Goal: Task Accomplishment & Management: Use online tool/utility

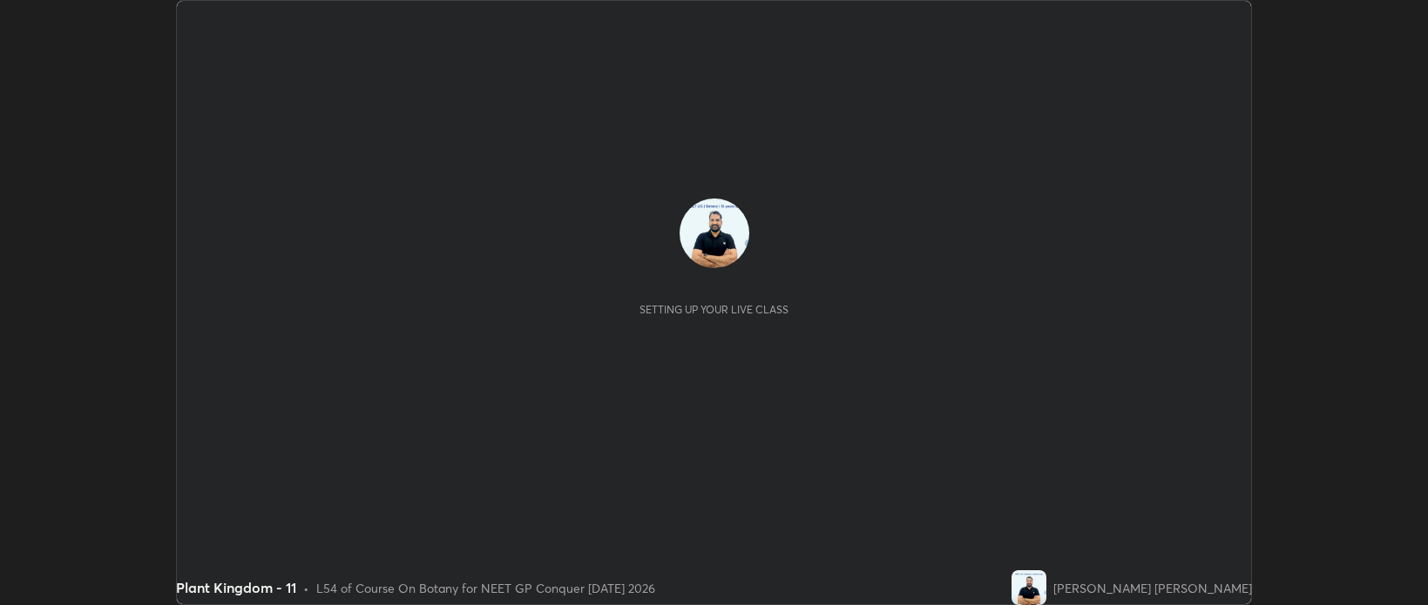
scroll to position [605, 1428]
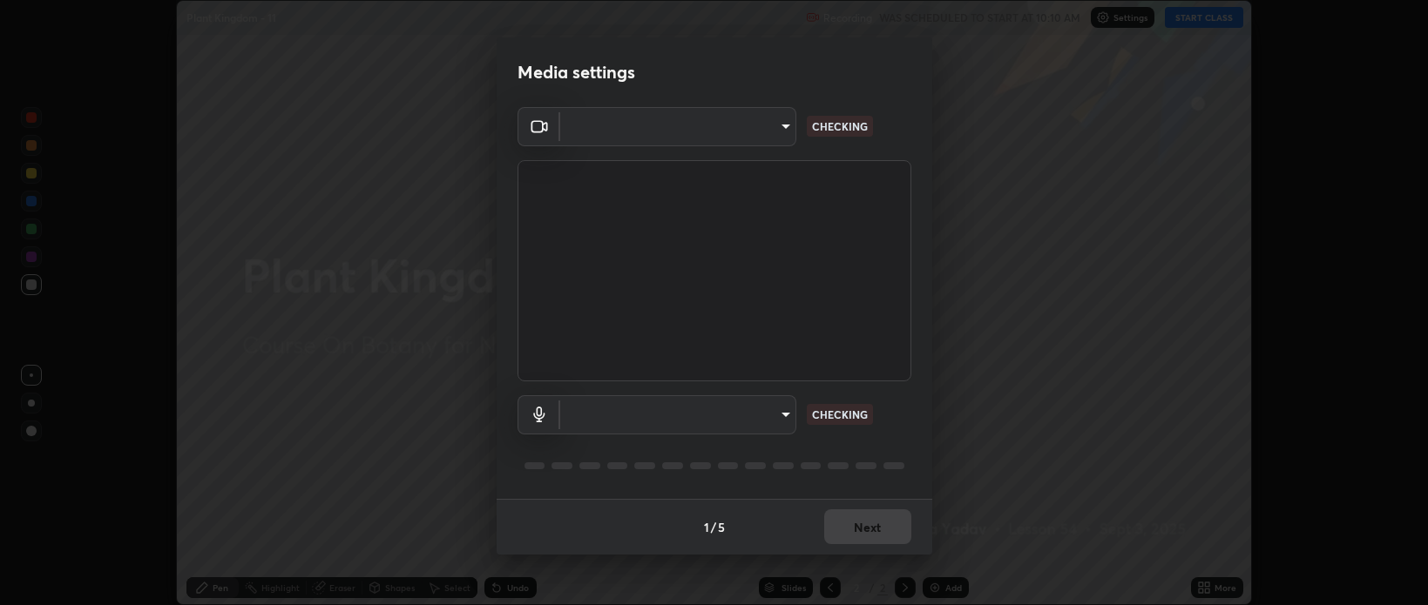
type input "bcb9d7dafccbd8d00e6ada9b6dd7e52ba20ca67bbbba0d0563dd421ab33f40a5"
type input "default"
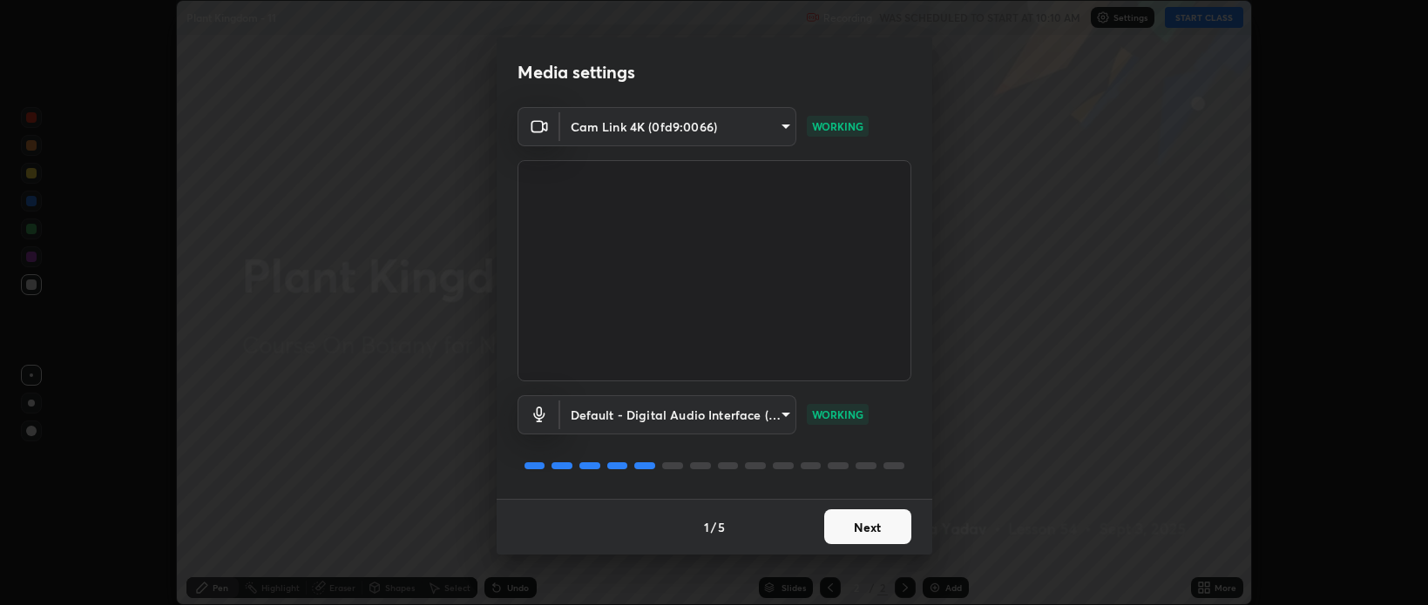
click at [861, 523] on button "Next" at bounding box center [867, 527] width 87 height 35
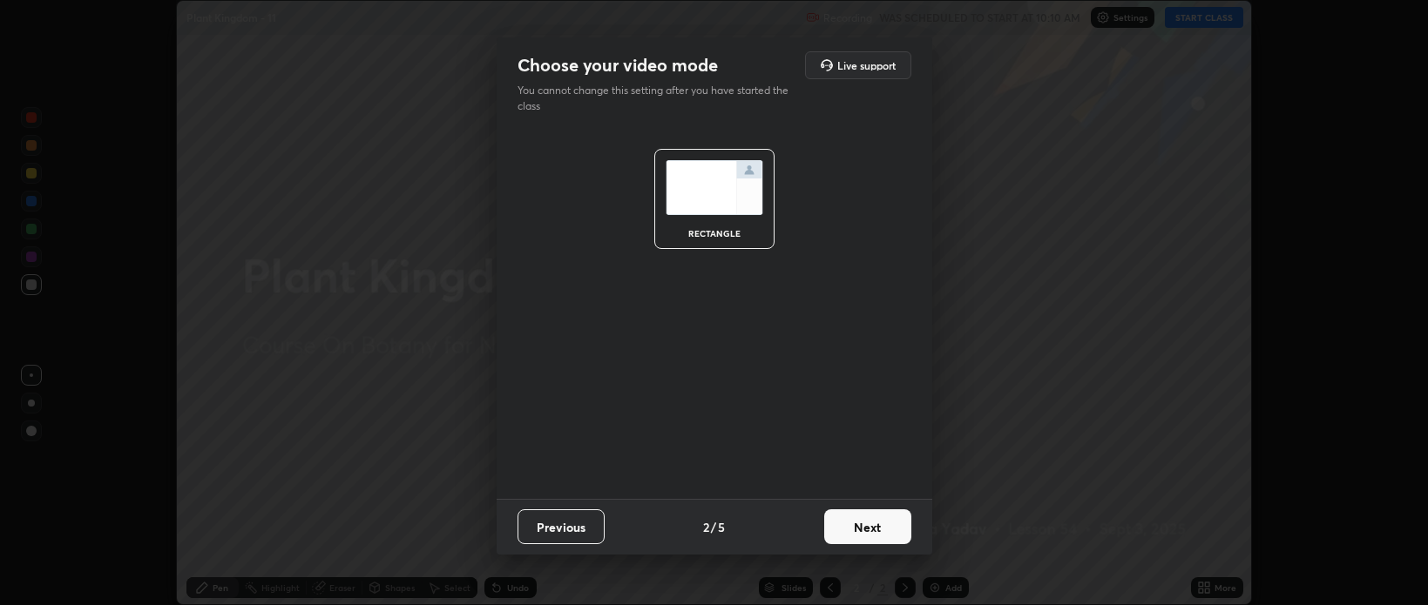
click at [869, 526] on button "Next" at bounding box center [867, 527] width 87 height 35
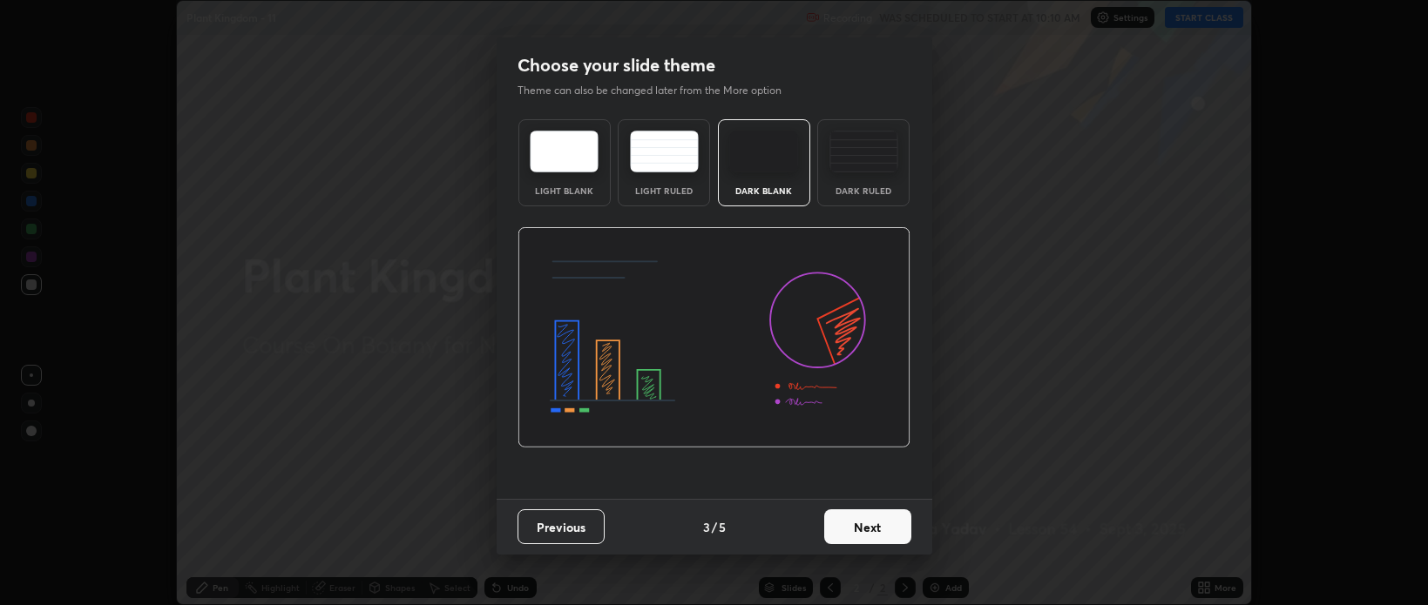
click at [876, 525] on button "Next" at bounding box center [867, 527] width 87 height 35
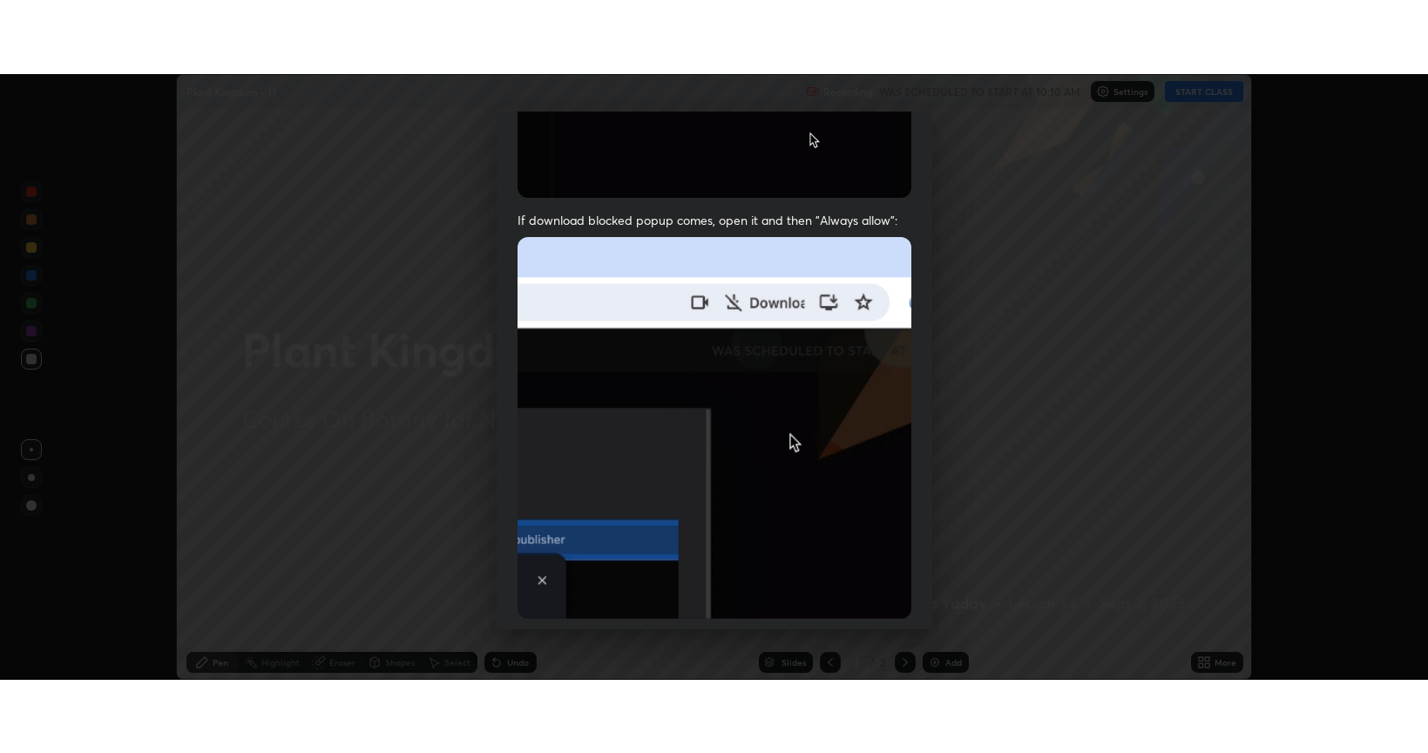
scroll to position [353, 0]
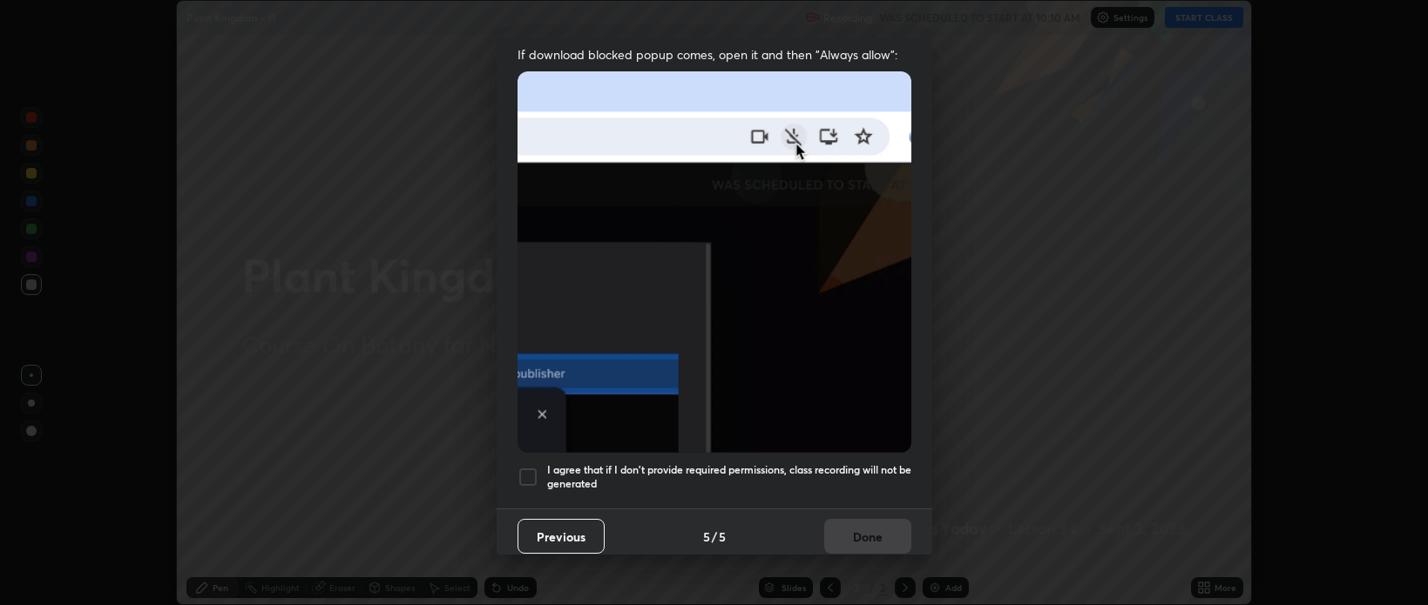
click at [524, 468] on div at bounding box center [527, 477] width 21 height 21
click at [846, 525] on button "Done" at bounding box center [867, 536] width 87 height 35
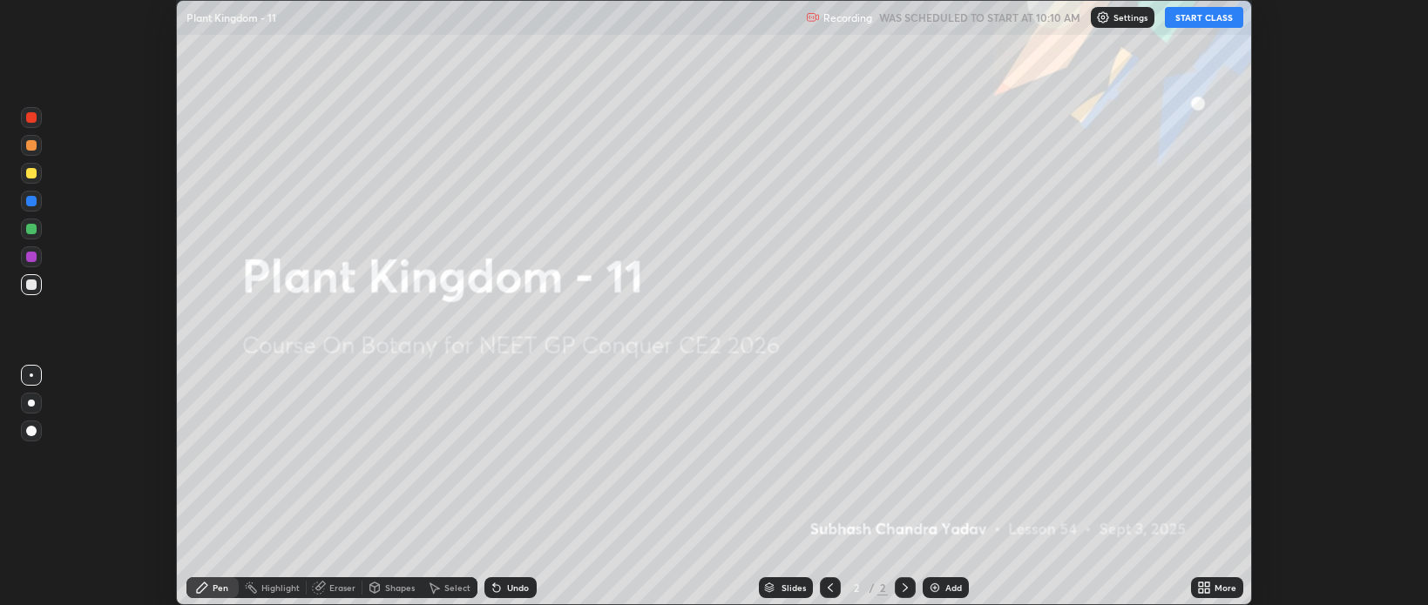
click at [1209, 21] on button "START CLASS" at bounding box center [1204, 17] width 78 height 21
click at [1206, 585] on icon at bounding box center [1207, 585] width 4 height 4
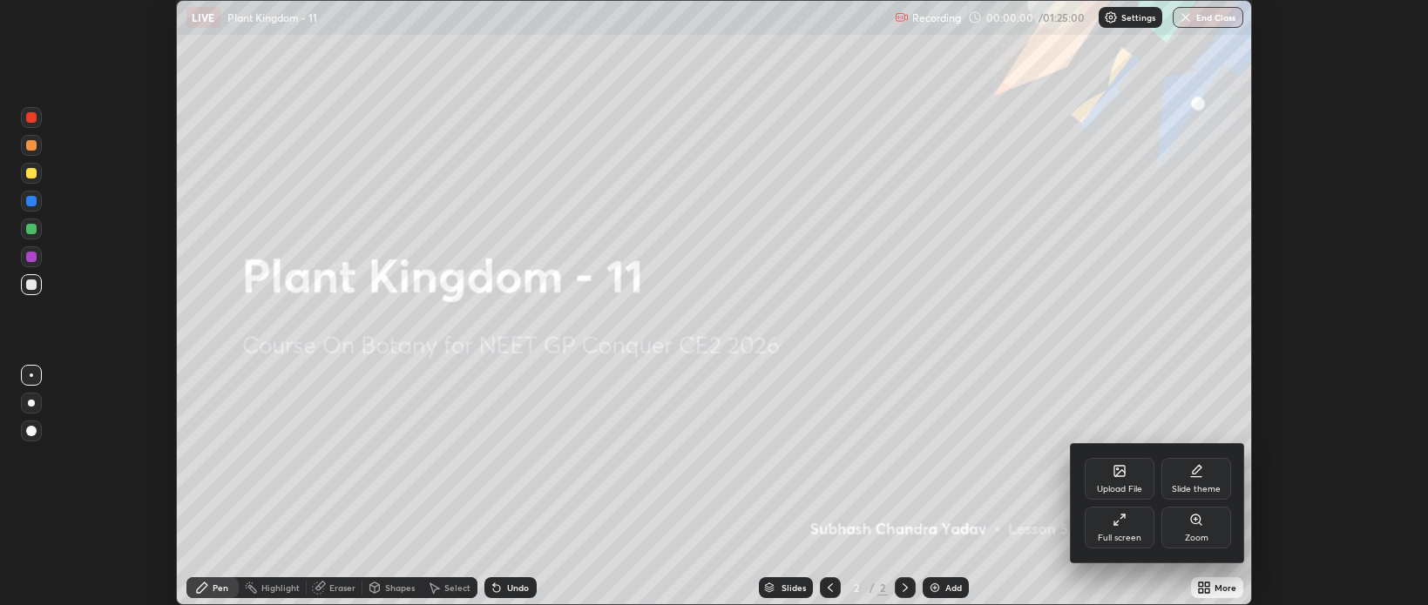
click at [1278, 530] on div at bounding box center [714, 302] width 1428 height 605
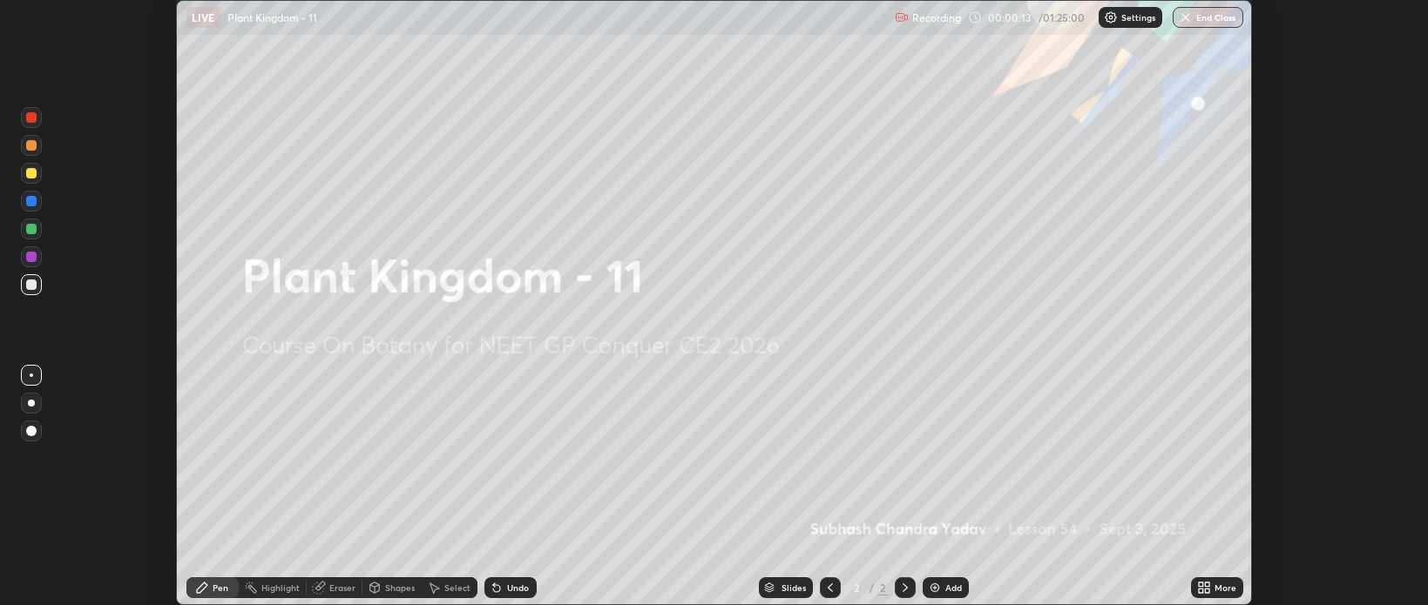
click at [929, 586] on img at bounding box center [935, 588] width 14 height 14
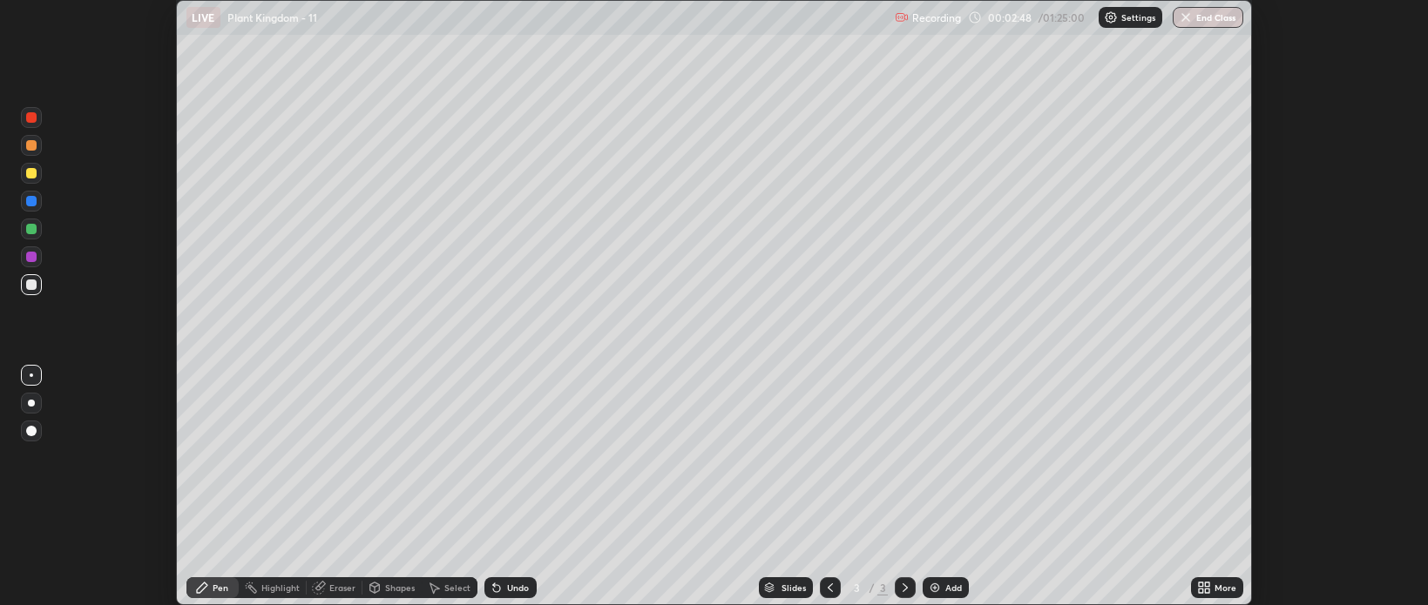
click at [924, 581] on div "Add" at bounding box center [945, 587] width 46 height 21
click at [825, 586] on icon at bounding box center [830, 588] width 14 height 14
click at [338, 588] on div "Eraser" at bounding box center [342, 588] width 26 height 9
click at [216, 584] on div "Pen" at bounding box center [221, 588] width 16 height 9
click at [330, 588] on div "Eraser" at bounding box center [342, 588] width 26 height 9
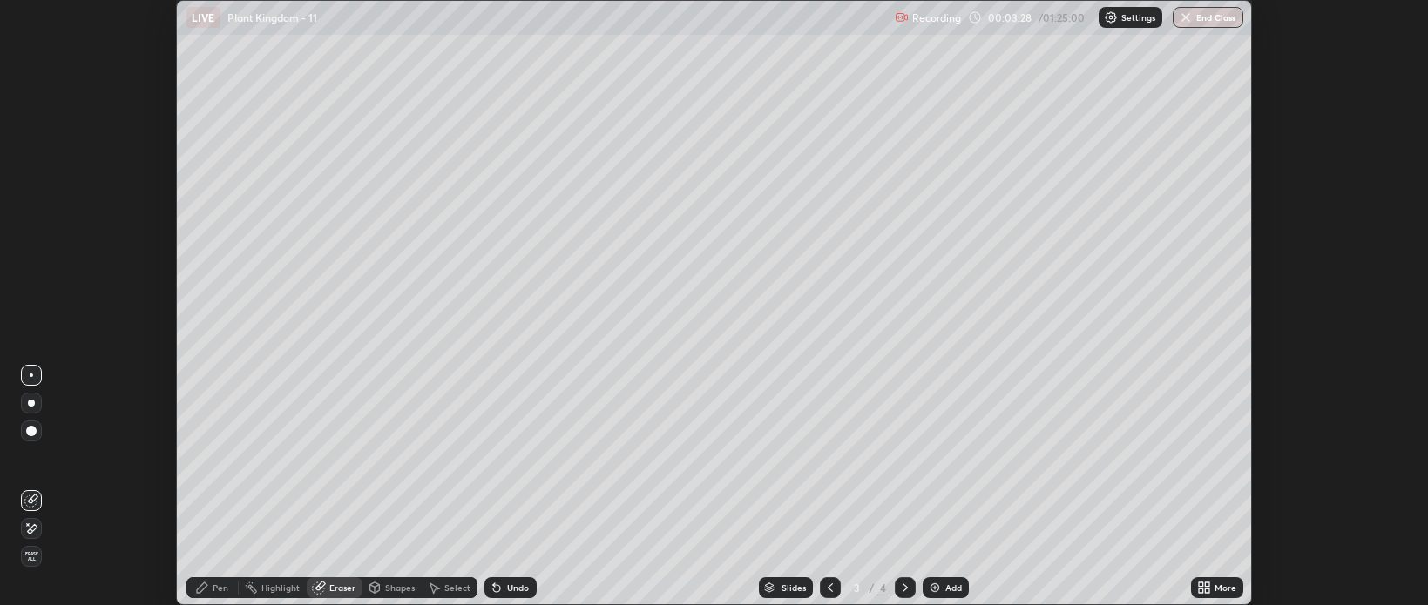
click at [218, 585] on div "Pen" at bounding box center [221, 588] width 16 height 9
click at [935, 593] on img at bounding box center [935, 588] width 14 height 14
click at [31, 177] on div at bounding box center [31, 173] width 10 height 10
click at [33, 121] on div at bounding box center [31, 117] width 10 height 10
click at [37, 147] on div at bounding box center [31, 145] width 21 height 21
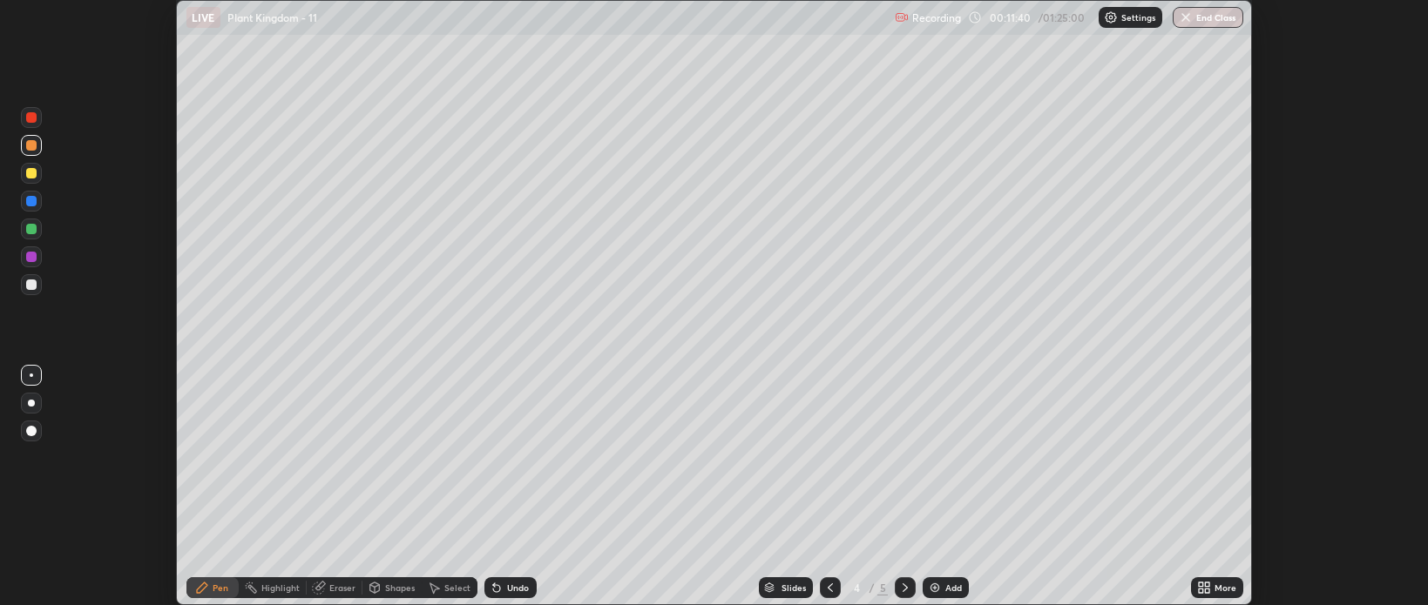
click at [30, 280] on div at bounding box center [31, 285] width 10 height 10
click at [1254, 301] on div "Setting up your live class" at bounding box center [714, 302] width 1428 height 605
click at [1206, 586] on icon at bounding box center [1207, 585] width 4 height 4
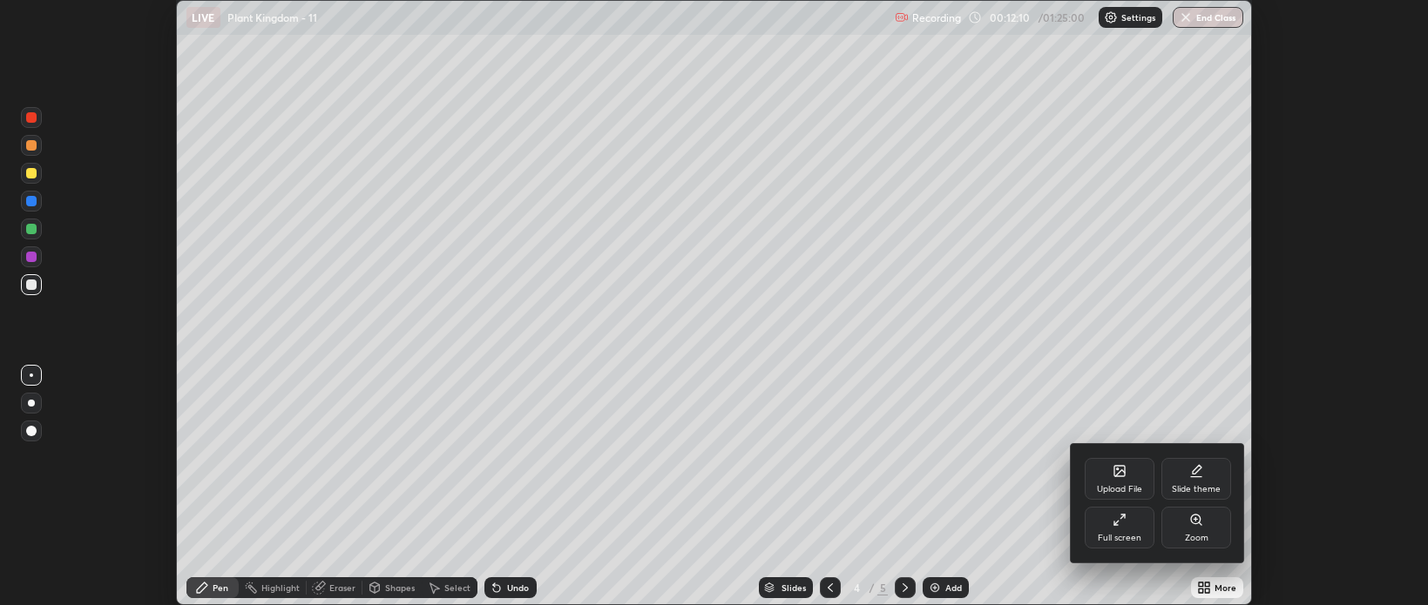
click at [1120, 519] on icon at bounding box center [1122, 517] width 4 height 4
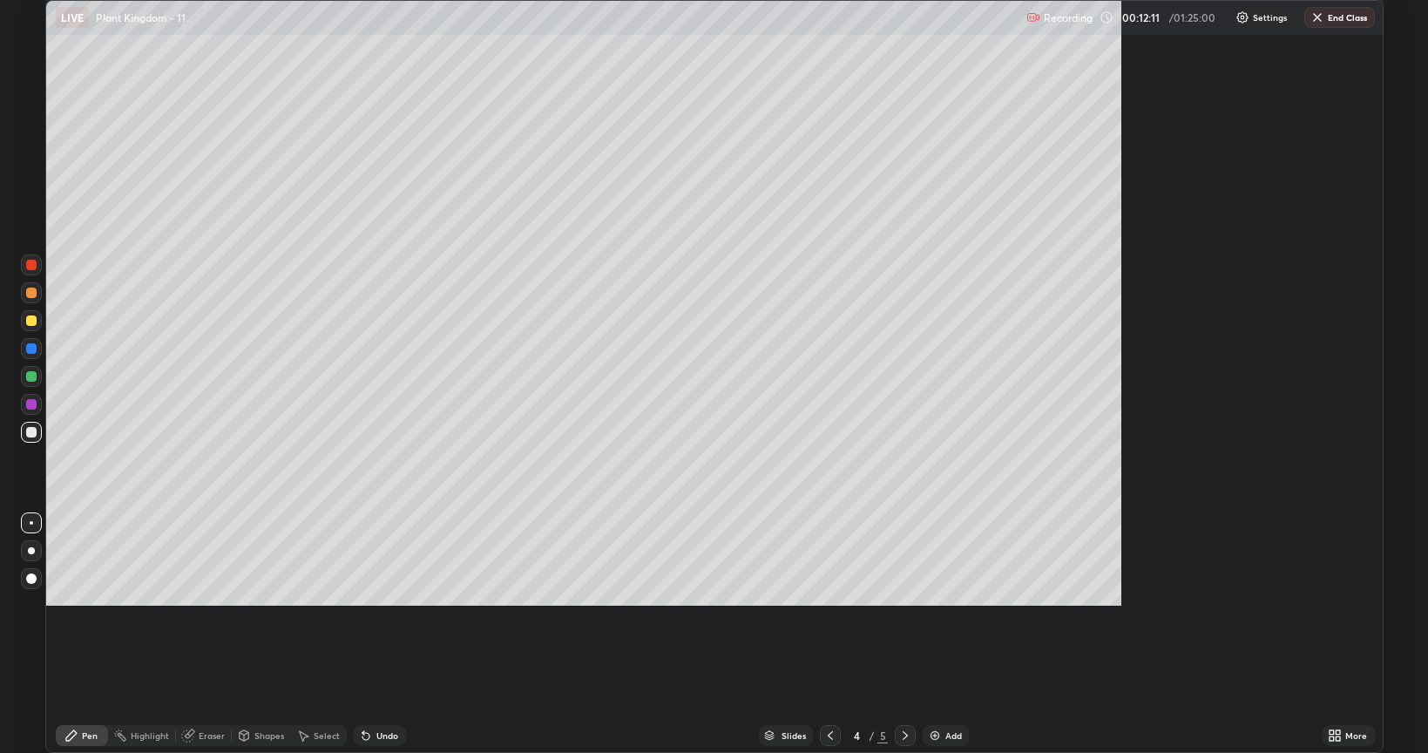
scroll to position [753, 1428]
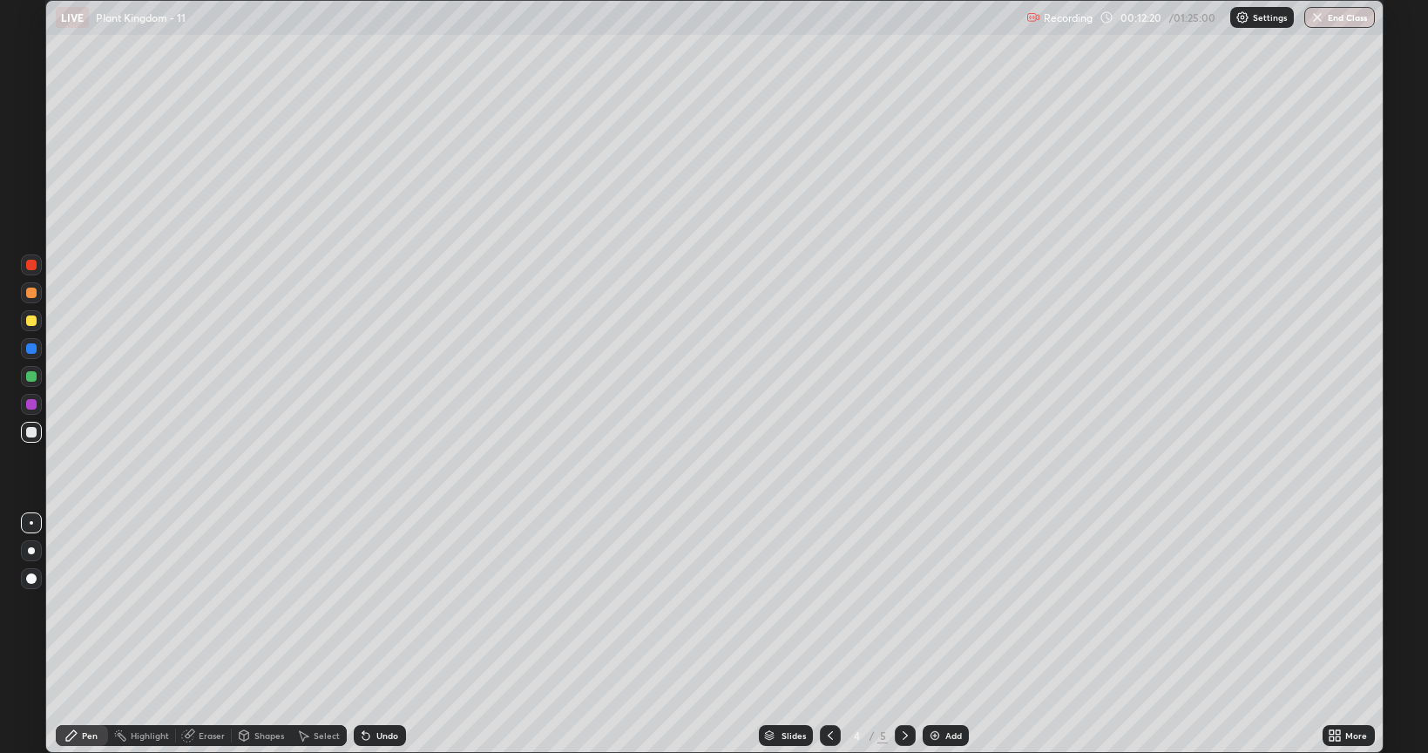
click at [30, 402] on div at bounding box center [31, 404] width 10 height 10
click at [827, 604] on icon at bounding box center [830, 735] width 14 height 14
click at [906, 604] on icon at bounding box center [905, 735] width 14 height 14
click at [36, 350] on div at bounding box center [31, 348] width 10 height 10
click at [35, 434] on div at bounding box center [31, 432] width 10 height 10
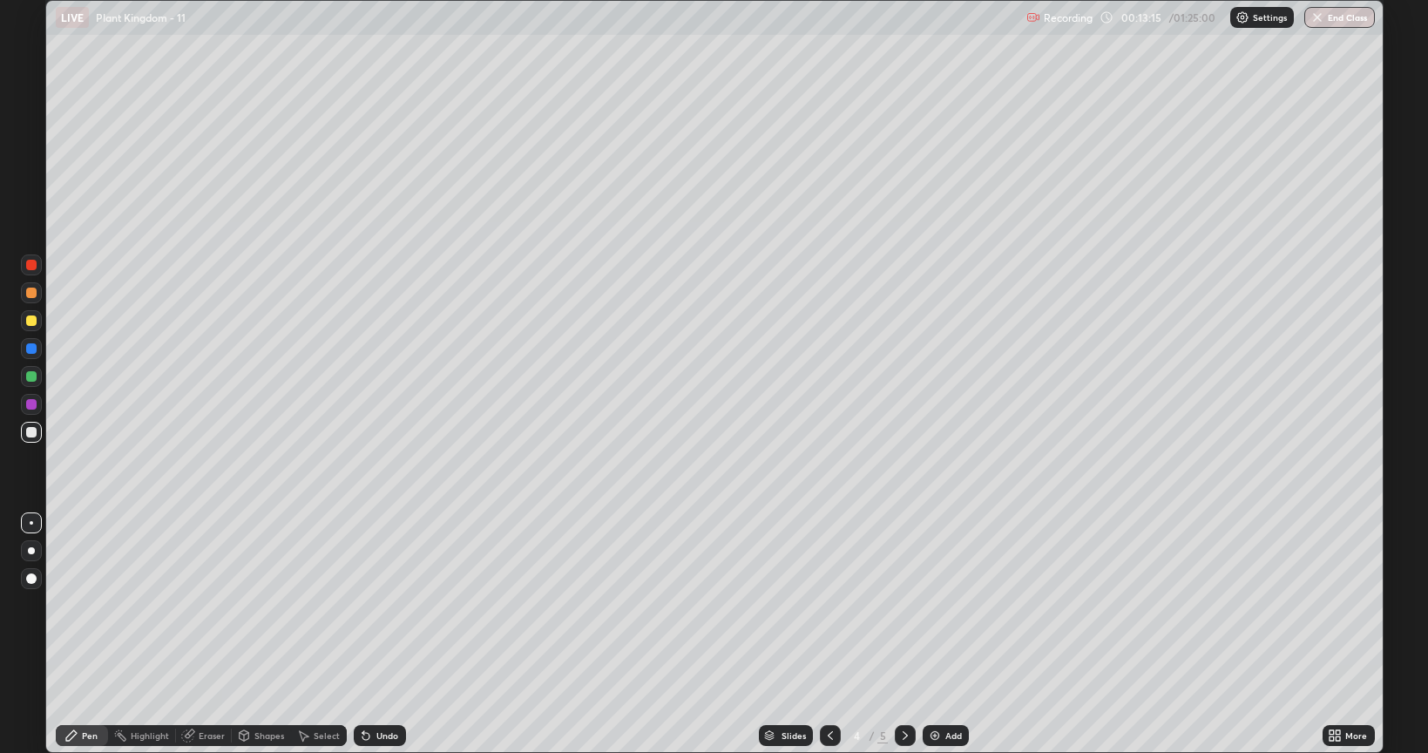
click at [31, 373] on div at bounding box center [31, 376] width 10 height 10
click at [35, 431] on div at bounding box center [31, 432] width 10 height 10
click at [32, 430] on div at bounding box center [31, 432] width 10 height 10
click at [33, 319] on div at bounding box center [31, 320] width 10 height 10
click at [31, 355] on div at bounding box center [31, 348] width 21 height 21
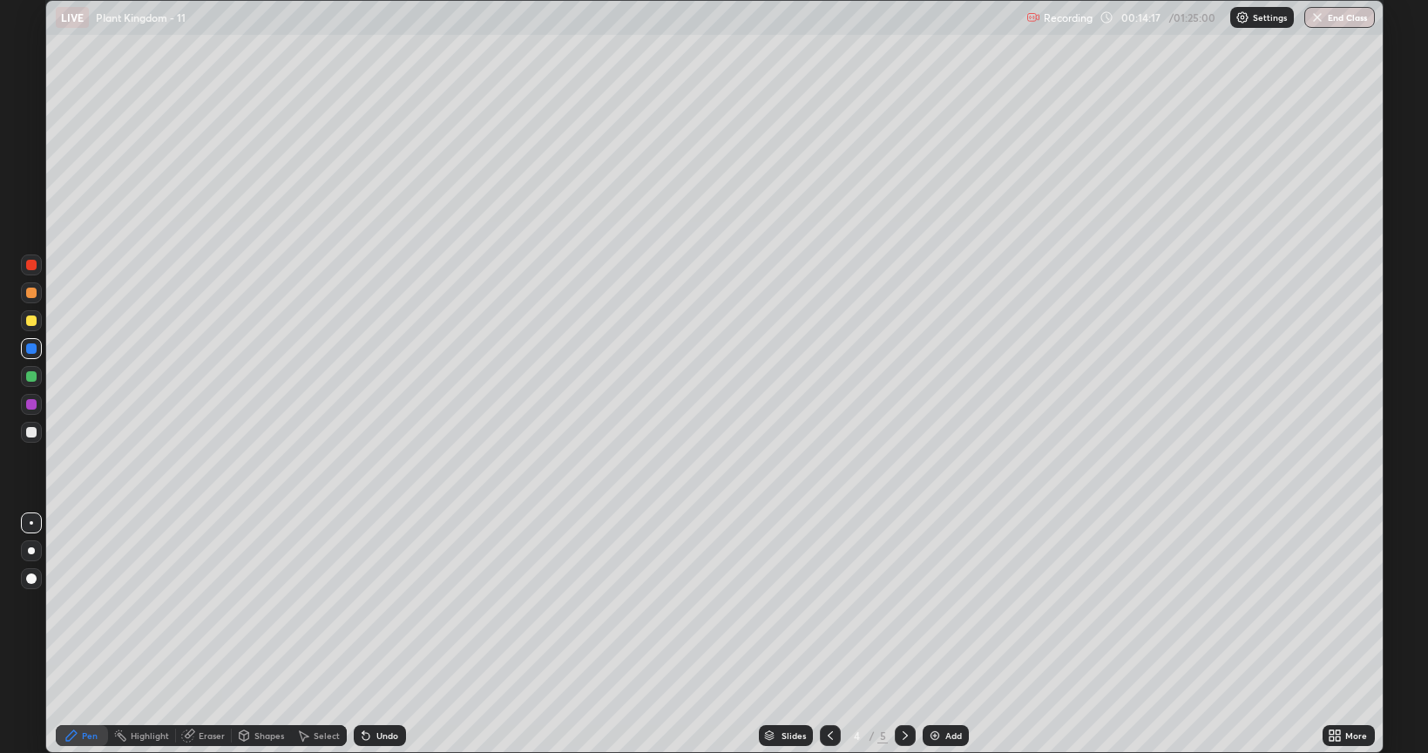
click at [32, 430] on div at bounding box center [31, 432] width 10 height 10
click at [24, 341] on div at bounding box center [31, 348] width 21 height 21
click at [33, 434] on div at bounding box center [31, 432] width 10 height 10
click at [34, 382] on div at bounding box center [31, 376] width 21 height 21
click at [30, 272] on div at bounding box center [31, 264] width 21 height 21
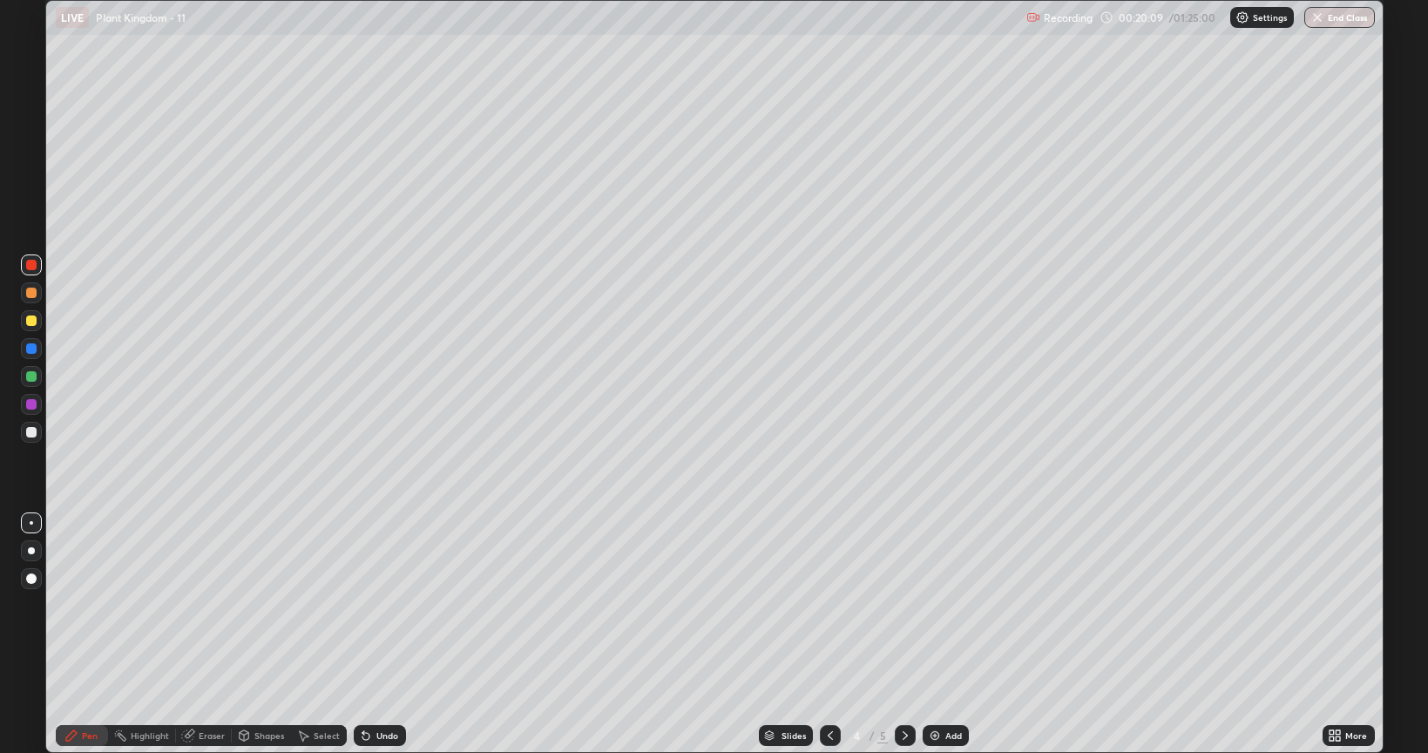
click at [932, 604] on img at bounding box center [935, 735] width 14 height 14
click at [209, 604] on div "Eraser" at bounding box center [212, 735] width 26 height 9
click at [93, 604] on div "Pen" at bounding box center [90, 735] width 16 height 9
click at [33, 374] on div at bounding box center [31, 376] width 10 height 10
click at [936, 604] on img at bounding box center [935, 735] width 14 height 14
